Goal: Task Accomplishment & Management: Use online tool/utility

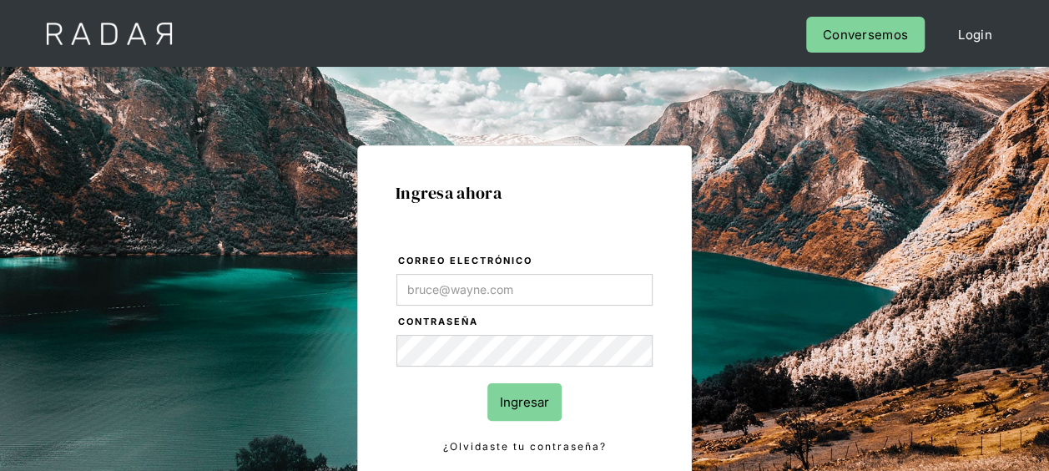
type input "[EMAIL_ADDRESS][DOMAIN_NAME]"
click at [506, 384] on input "Ingresar" at bounding box center [524, 402] width 74 height 38
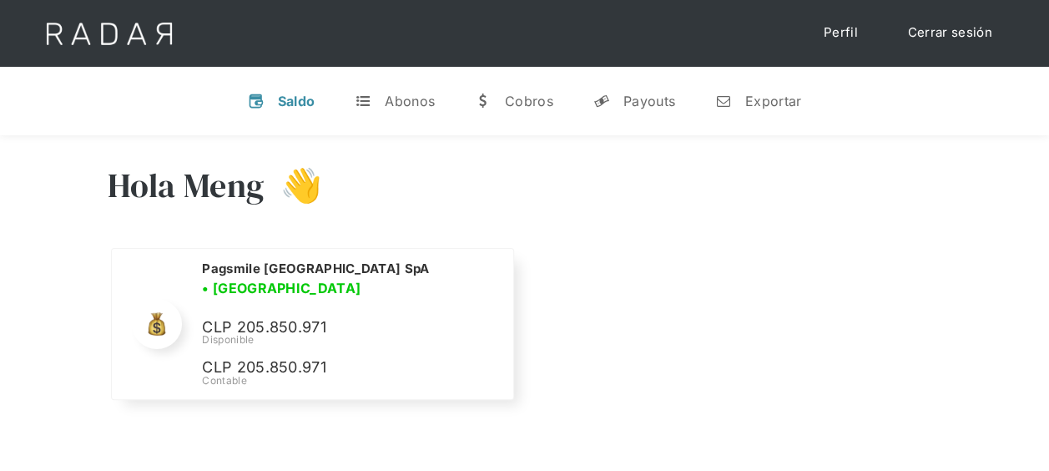
select select "pagsmile"
click at [733, 95] on link "n Exportar" at bounding box center [758, 100] width 113 height 43
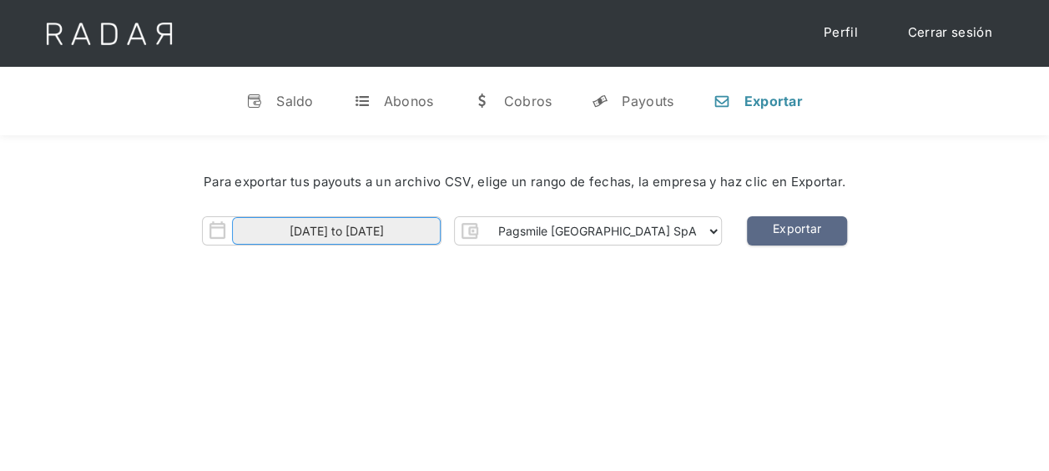
click at [372, 236] on input "[DATE] to [DATE]" at bounding box center [336, 231] width 209 height 28
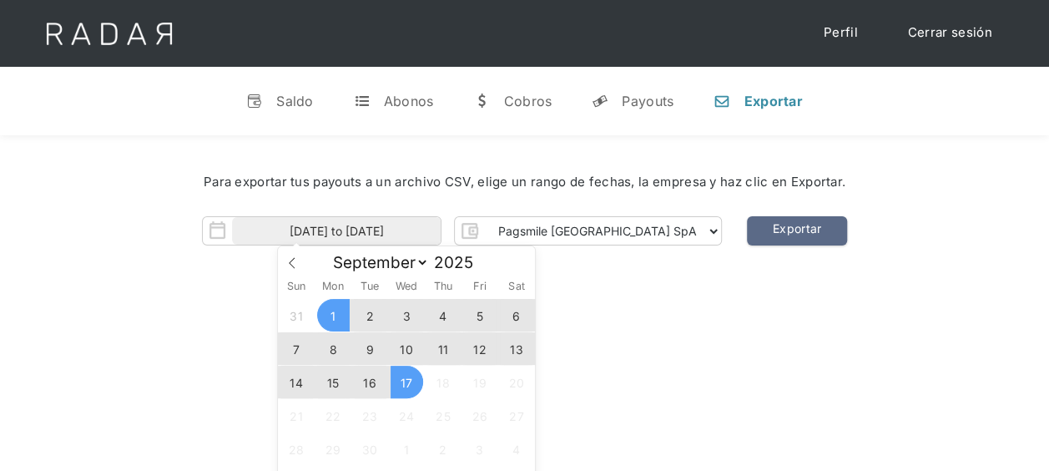
click at [367, 379] on span "16" at bounding box center [370, 381] width 33 height 33
type input "16-09-2025"
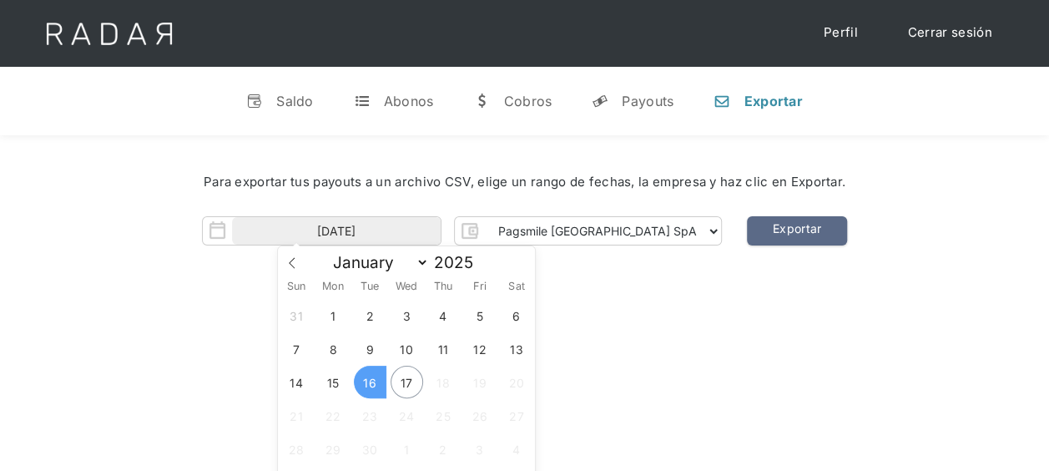
click at [367, 382] on span "16" at bounding box center [370, 381] width 33 height 33
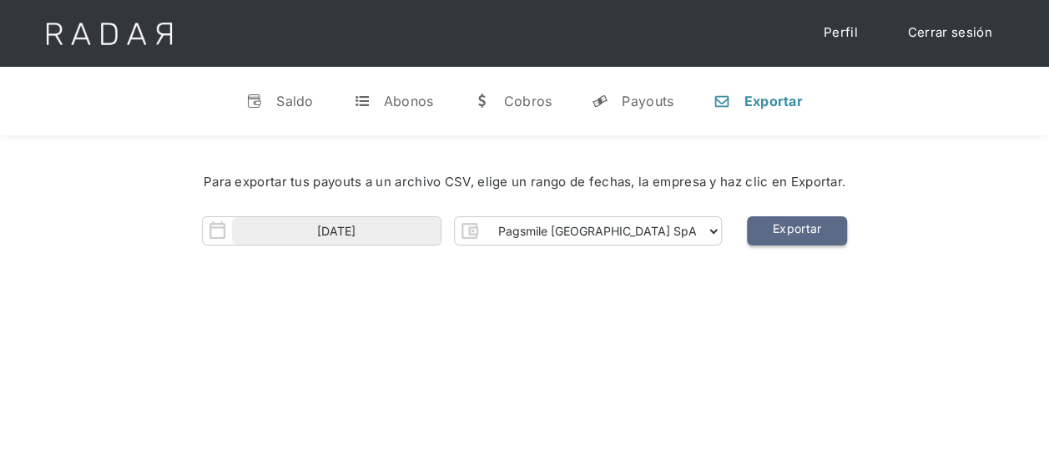
click at [747, 236] on link "Exportar" at bounding box center [797, 230] width 100 height 29
click at [751, 233] on link "Exportar" at bounding box center [797, 230] width 100 height 29
